Goal: Information Seeking & Learning: Compare options

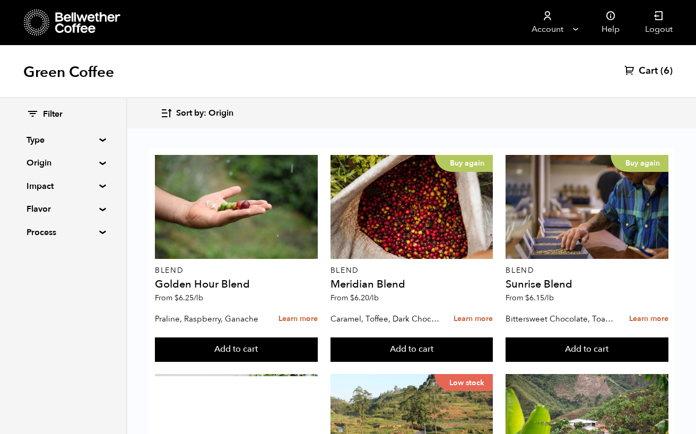
scroll to position [1055, 0]
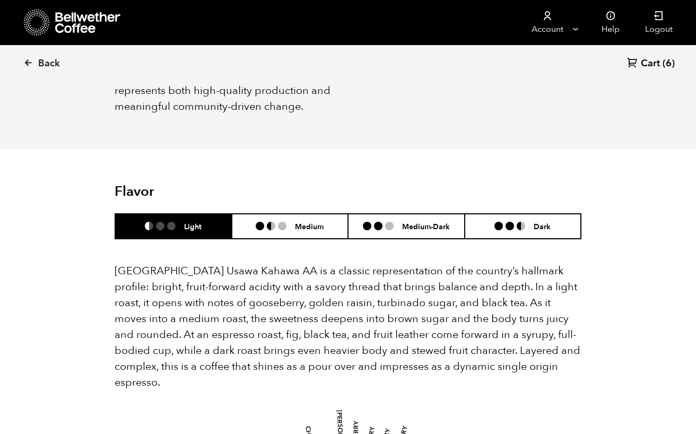
scroll to position [546, 0]
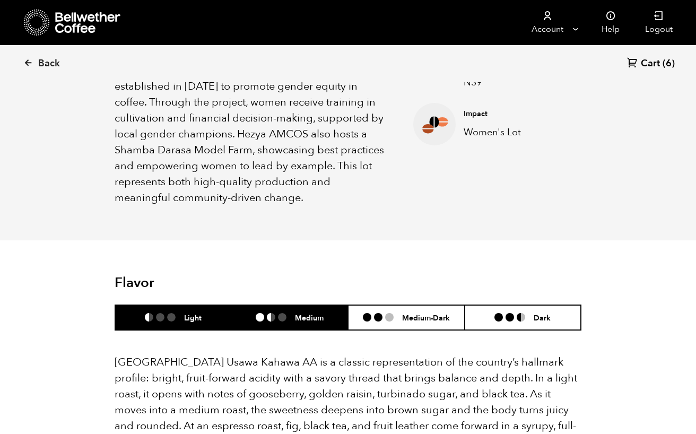
click at [320, 313] on h6 "Medium" at bounding box center [309, 317] width 29 height 9
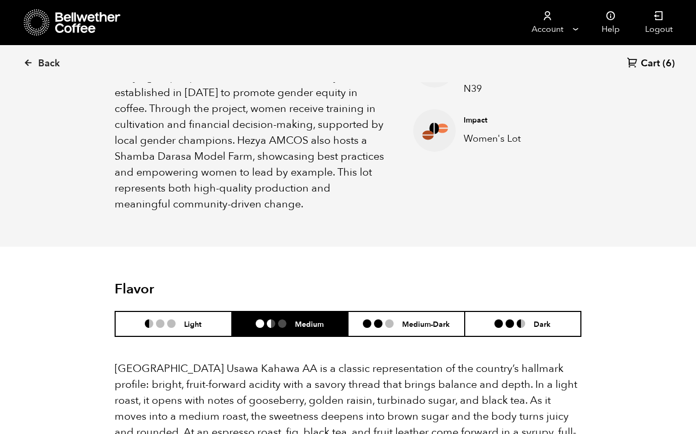
scroll to position [541, 0]
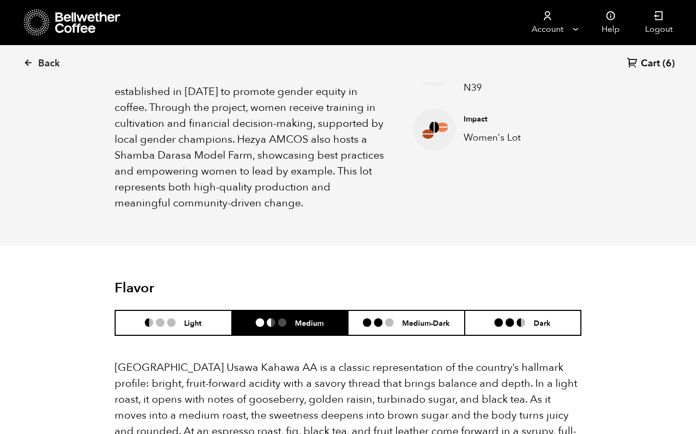
click at [182, 283] on header "Flavor Light Medium Medium-Dark Dark" at bounding box center [348, 308] width 467 height 56
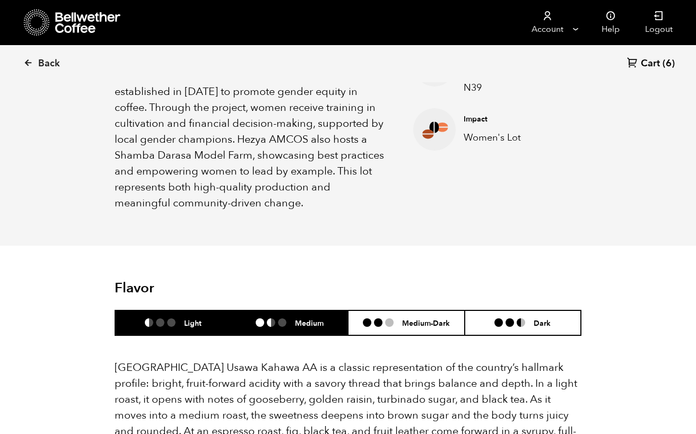
click at [184, 310] on li "Light" at bounding box center [173, 322] width 117 height 25
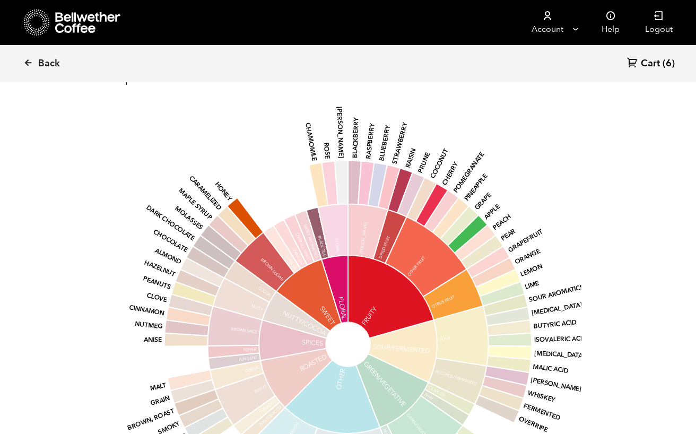
scroll to position [941, 0]
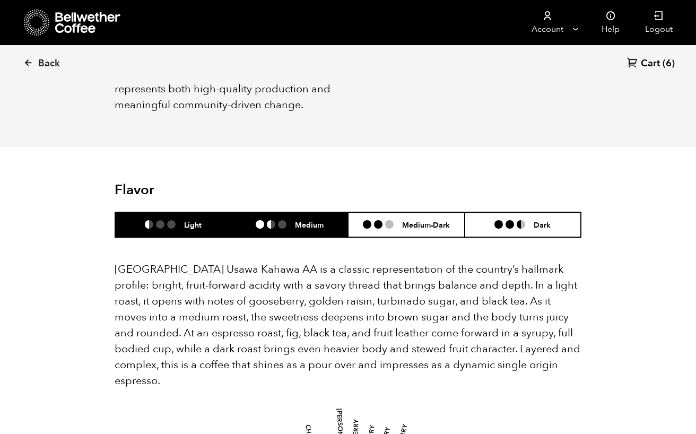
click at [272, 212] on li "Medium" at bounding box center [290, 224] width 117 height 25
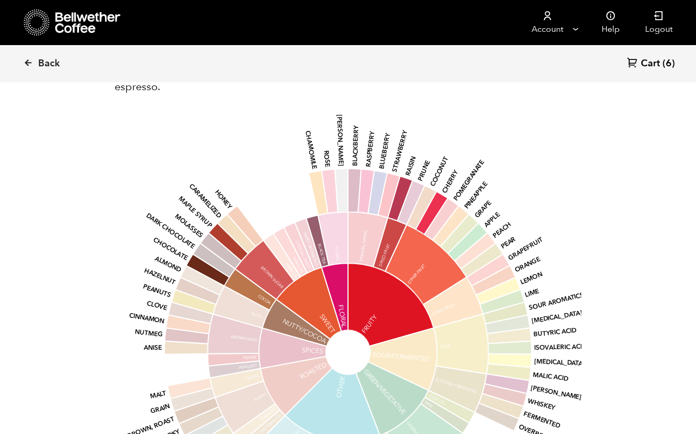
scroll to position [933, 0]
click at [30, 64] on icon at bounding box center [28, 63] width 10 height 10
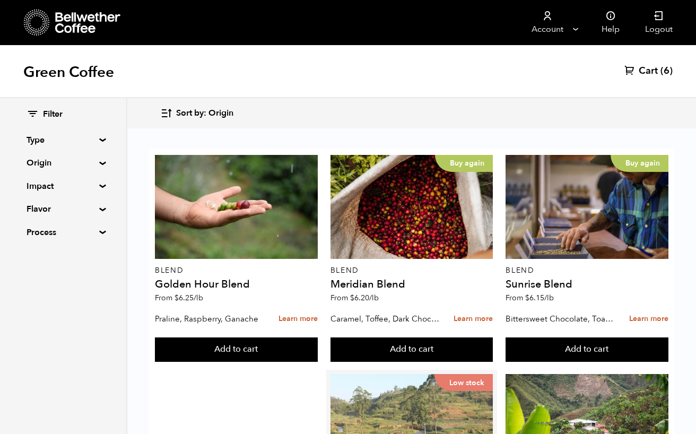
scroll to position [311, 0]
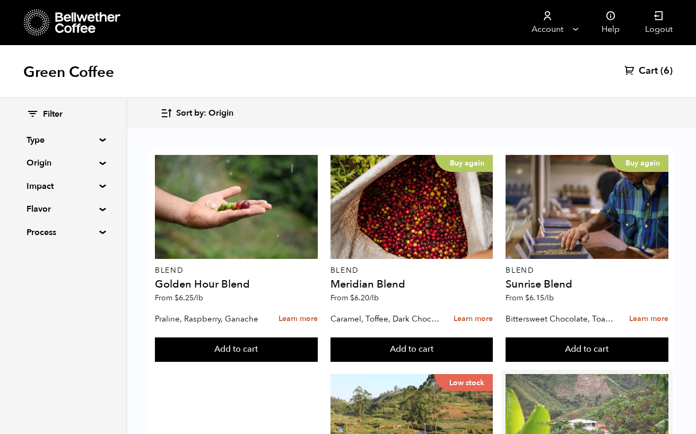
click at [560, 374] on div at bounding box center [587, 426] width 163 height 104
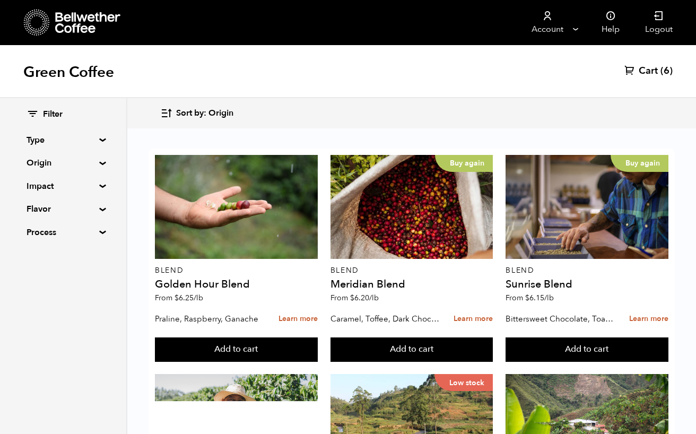
scroll to position [496, 0]
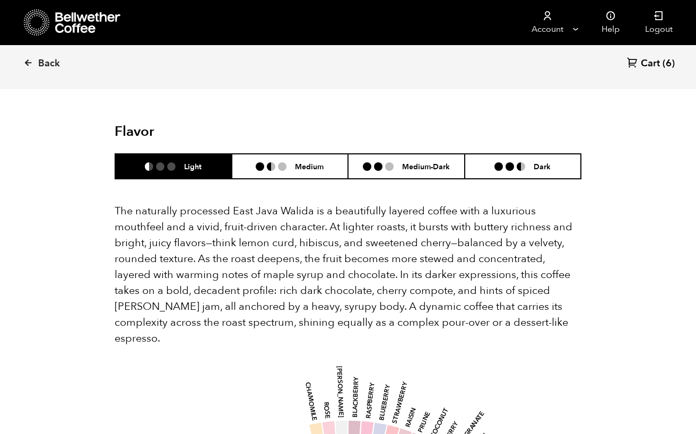
scroll to position [669, 0]
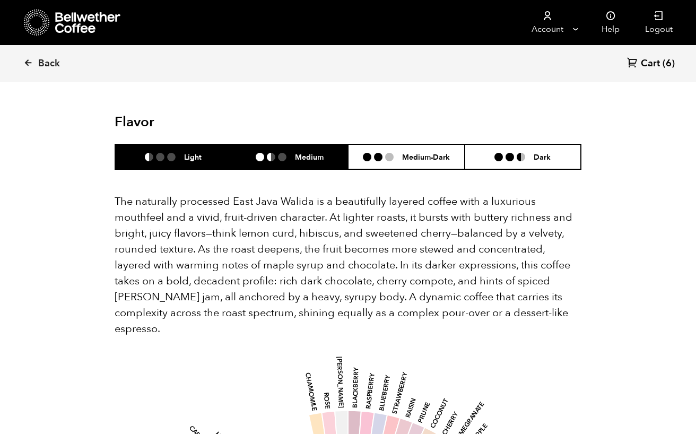
click at [295, 152] on h6 "Medium" at bounding box center [309, 156] width 29 height 9
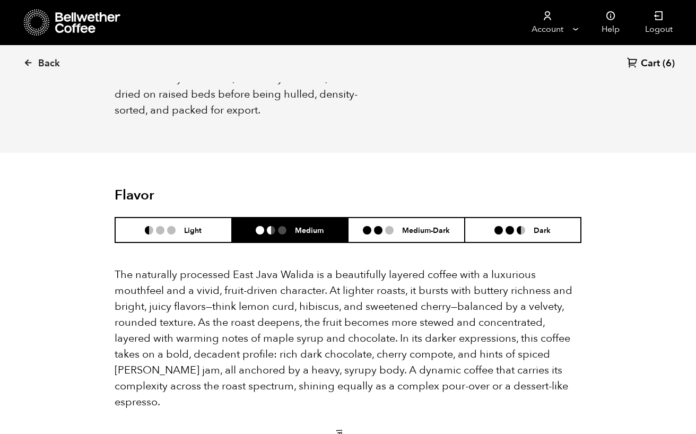
scroll to position [581, 0]
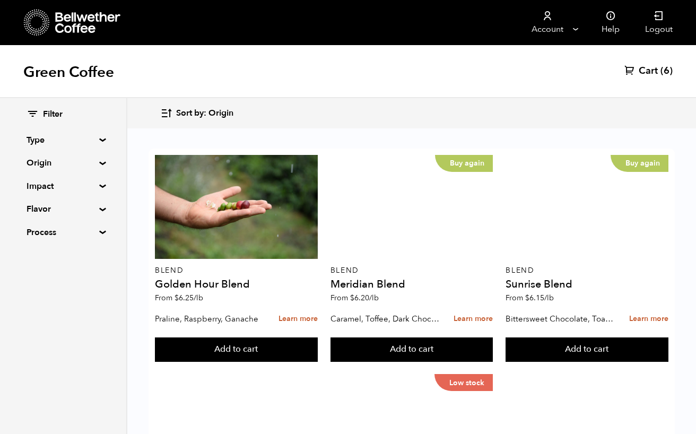
scroll to position [728, 0]
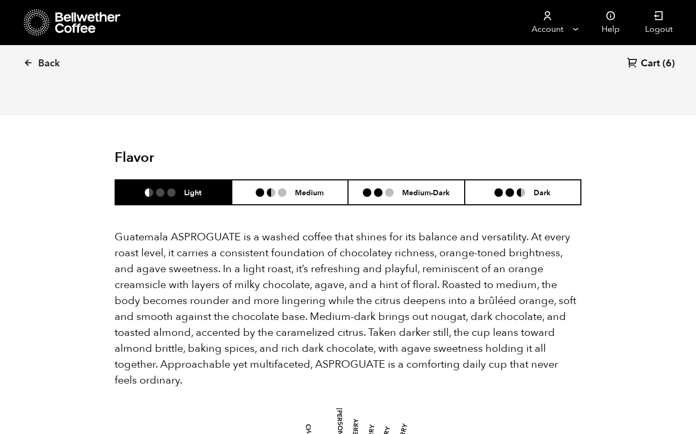
scroll to position [632, 0]
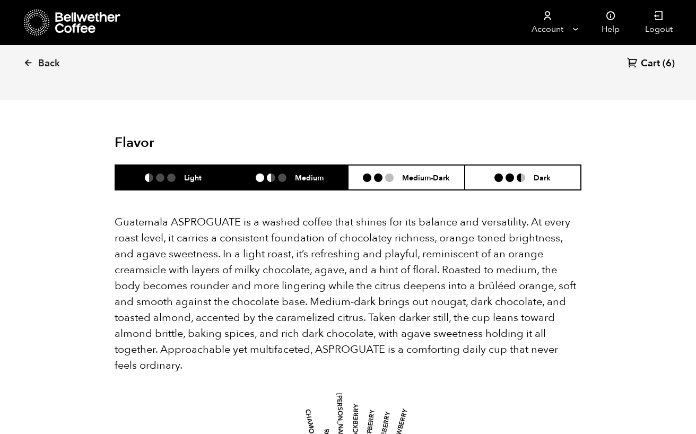
click at [332, 165] on li "Medium" at bounding box center [290, 177] width 117 height 25
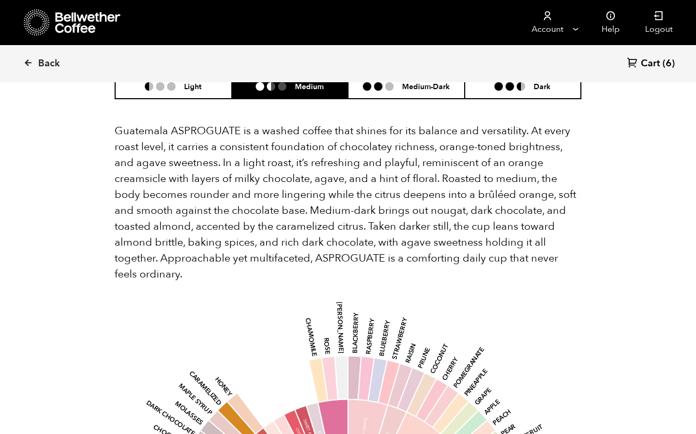
scroll to position [651, 0]
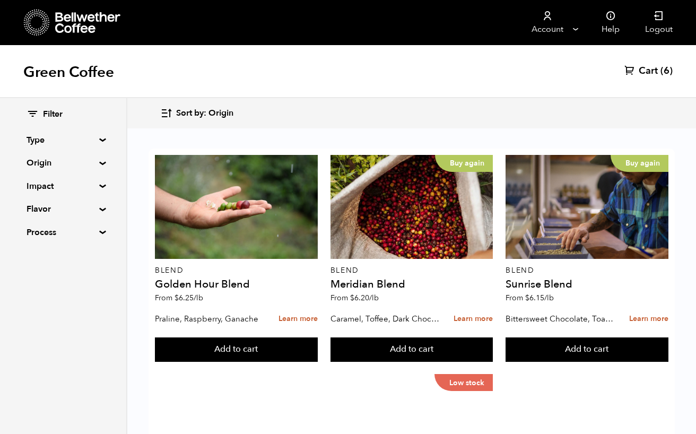
scroll to position [642, 0]
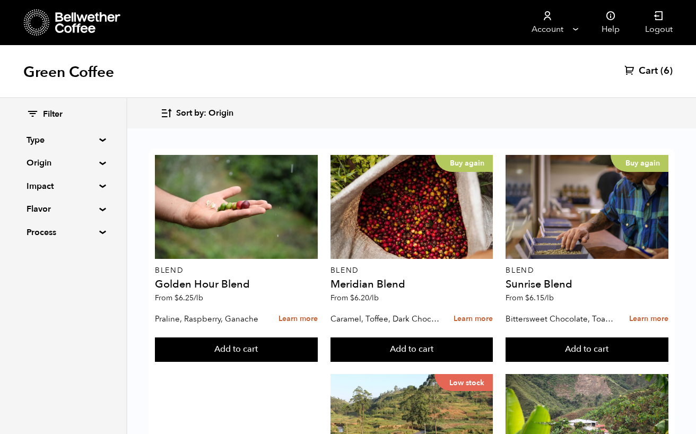
scroll to position [994, 0]
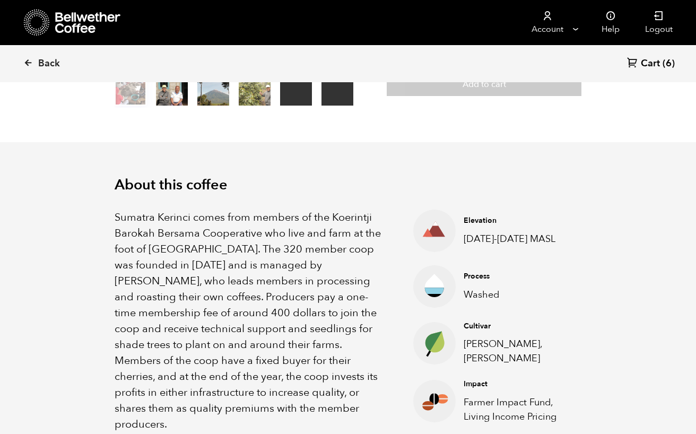
scroll to position [246, 0]
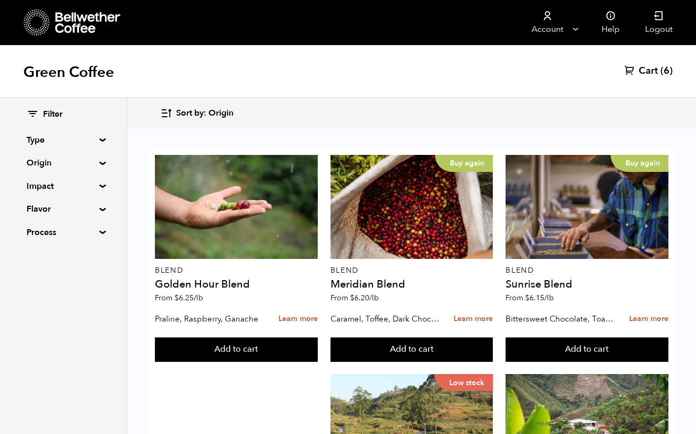
scroll to position [342, 0]
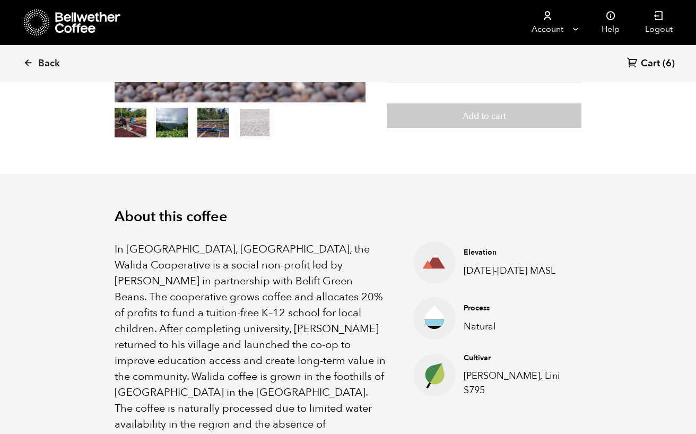
scroll to position [214, 0]
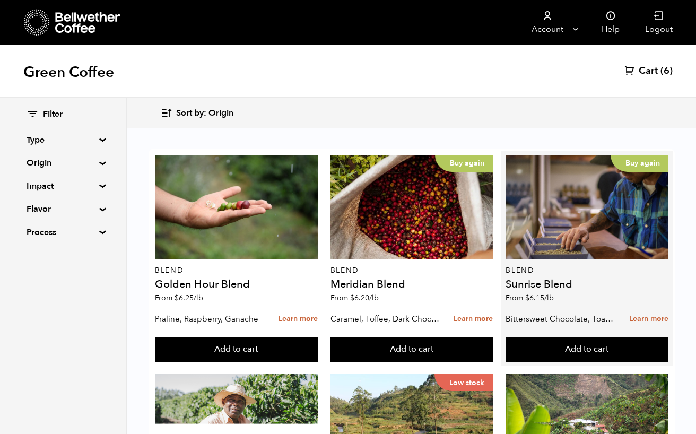
scroll to position [189, 0]
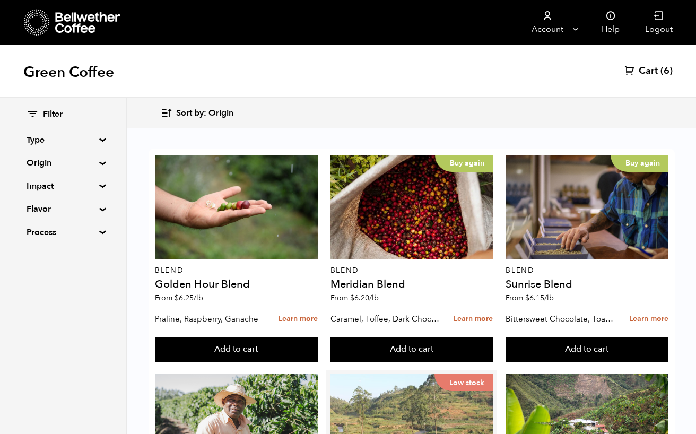
click at [390, 374] on div "Low stock" at bounding box center [412, 426] width 163 height 104
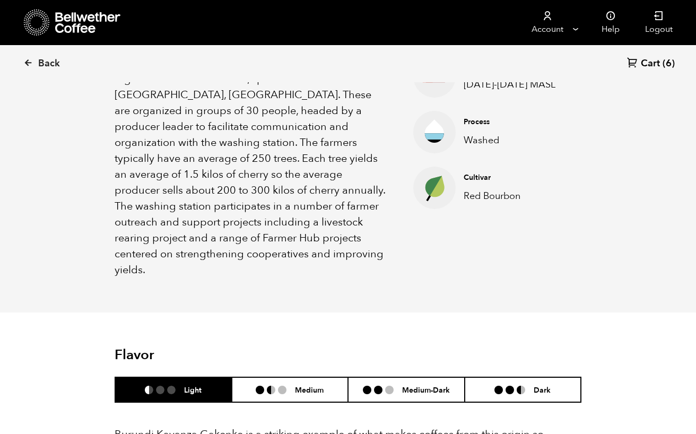
scroll to position [363, 0]
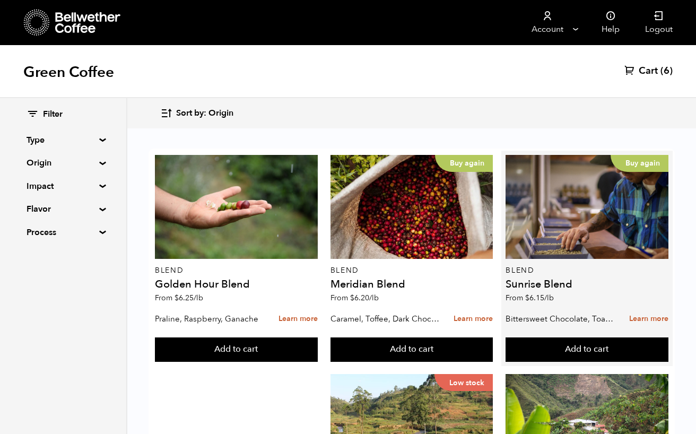
scroll to position [239, 0]
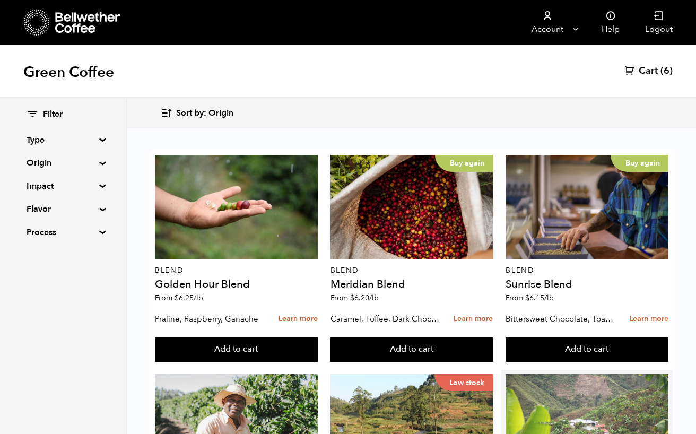
click at [567, 374] on div at bounding box center [587, 426] width 163 height 104
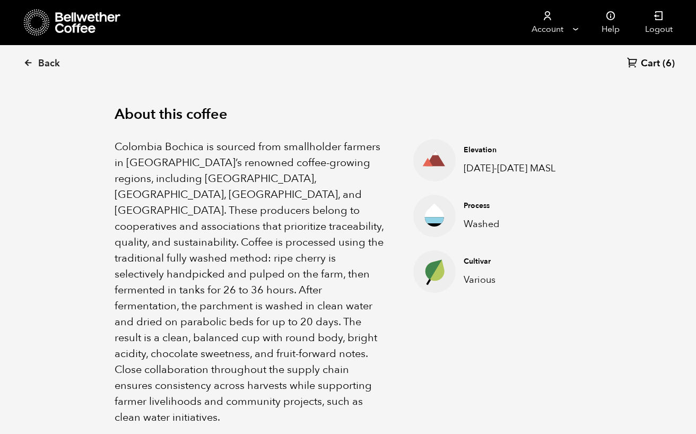
scroll to position [316, 0]
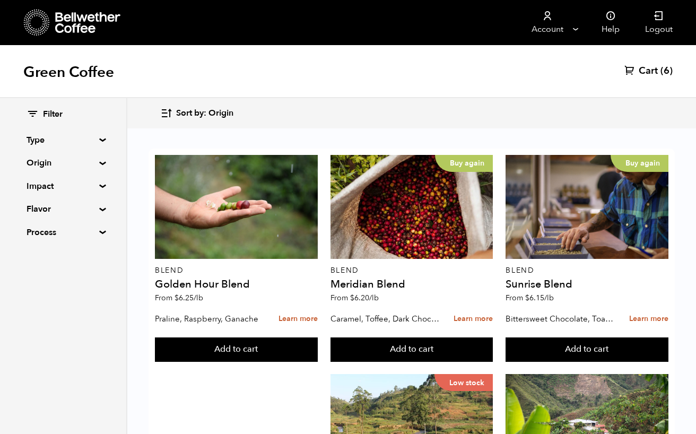
scroll to position [703, 0]
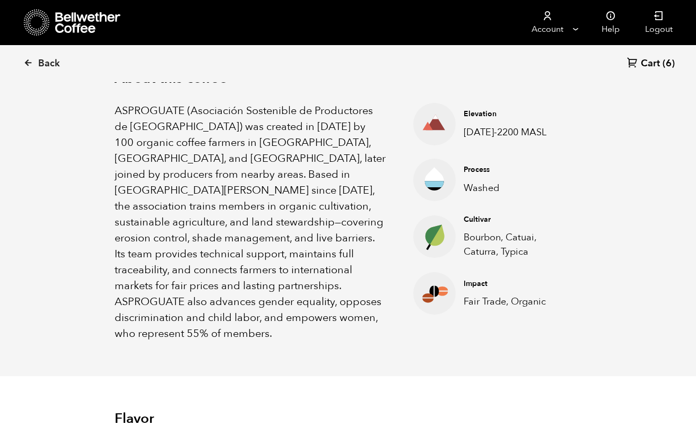
scroll to position [354, 0]
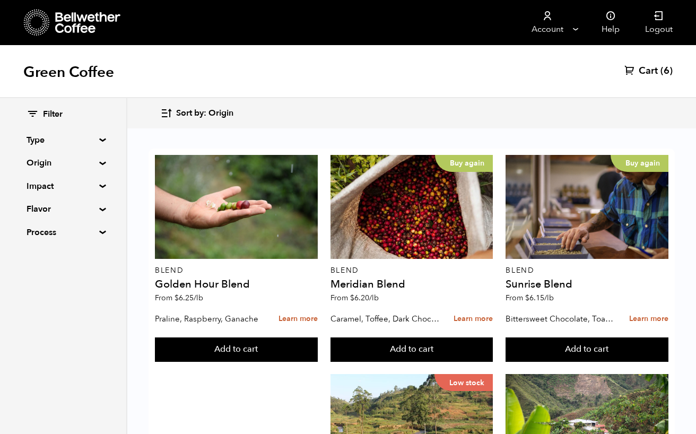
scroll to position [1055, 0]
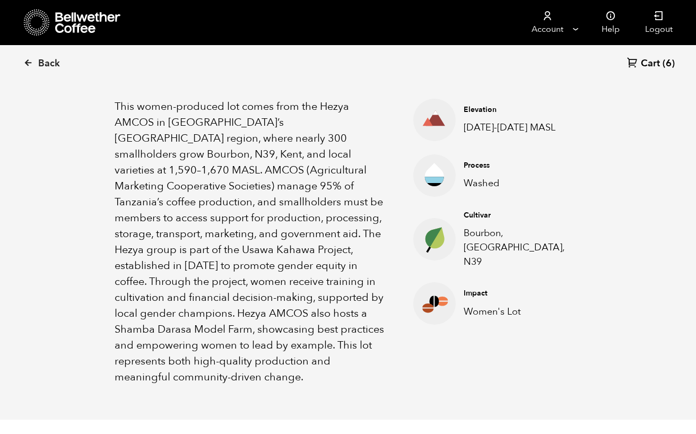
scroll to position [368, 0]
